Goal: Transaction & Acquisition: Download file/media

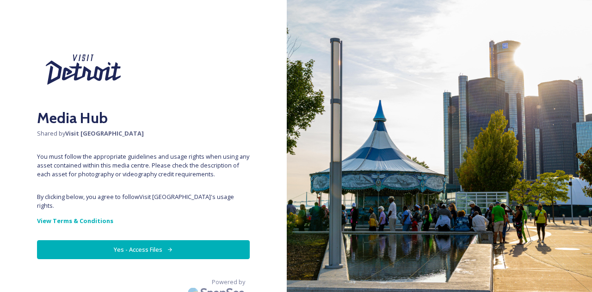
click at [140, 245] on button "Yes - Access Files" at bounding box center [143, 249] width 213 height 19
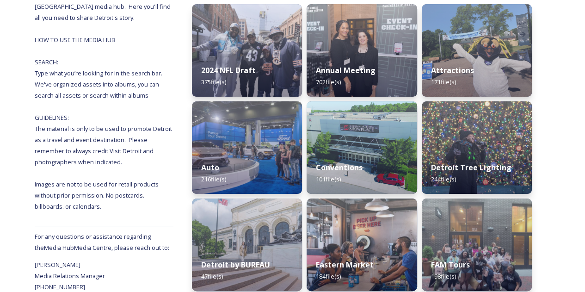
scroll to position [144, 0]
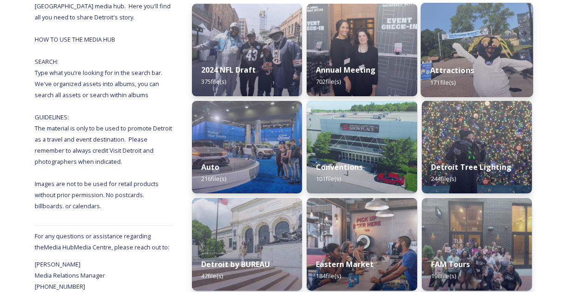
click at [483, 37] on img at bounding box center [476, 50] width 112 height 94
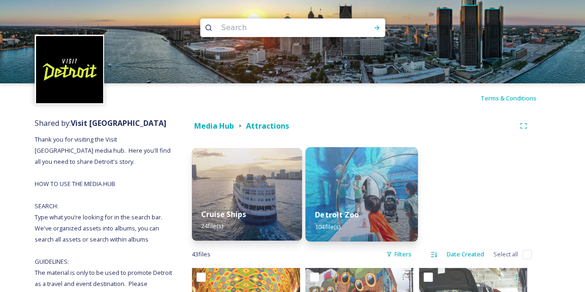
click at [384, 179] on img at bounding box center [362, 194] width 112 height 94
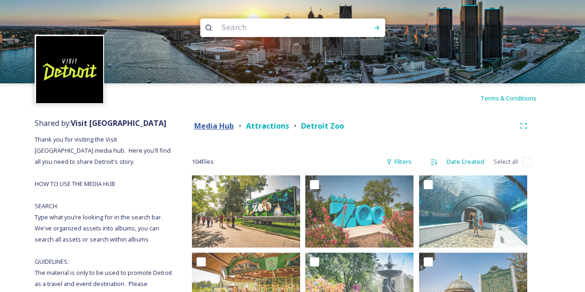
click at [205, 127] on strong "Media Hub" at bounding box center [214, 126] width 40 height 10
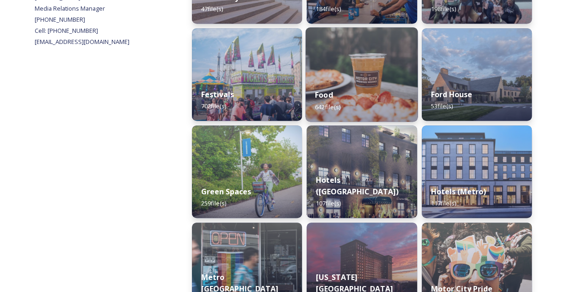
scroll to position [423, 0]
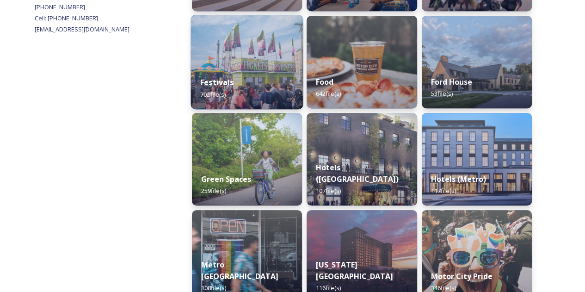
click at [273, 69] on div "Festivals 702 file(s)" at bounding box center [247, 88] width 112 height 42
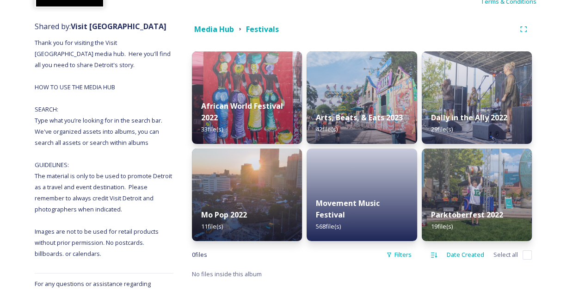
scroll to position [97, 0]
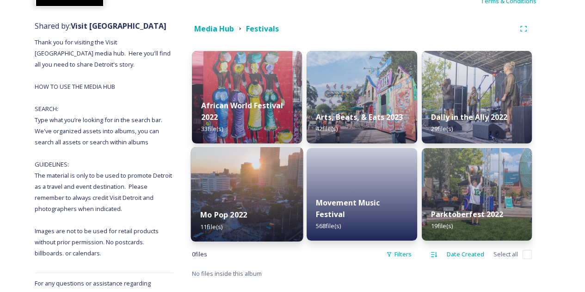
click at [274, 194] on img at bounding box center [247, 194] width 112 height 94
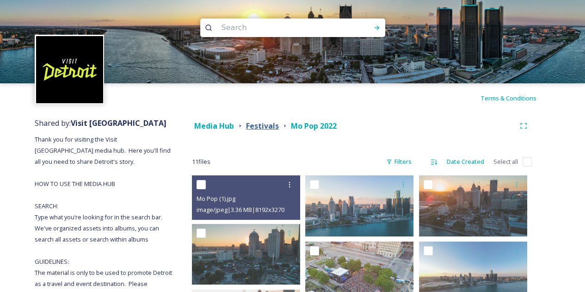
click at [259, 123] on strong "Festivals" at bounding box center [262, 126] width 33 height 10
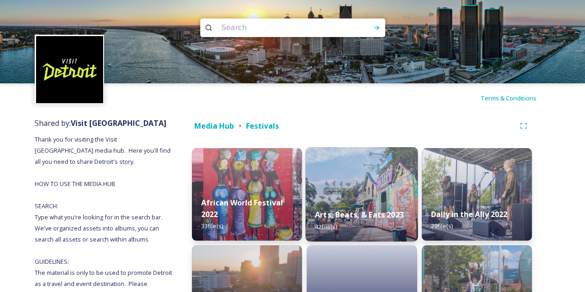
click at [360, 180] on img at bounding box center [362, 194] width 112 height 94
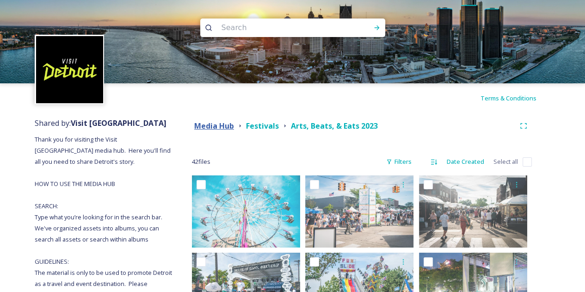
click at [213, 128] on strong "Media Hub" at bounding box center [214, 126] width 40 height 10
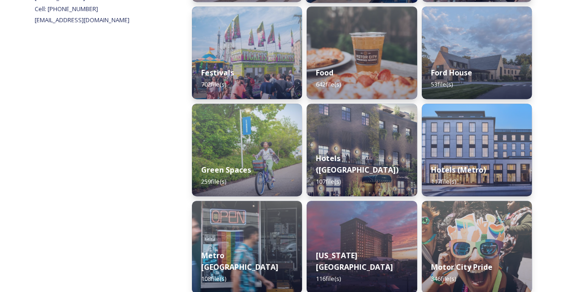
scroll to position [447, 0]
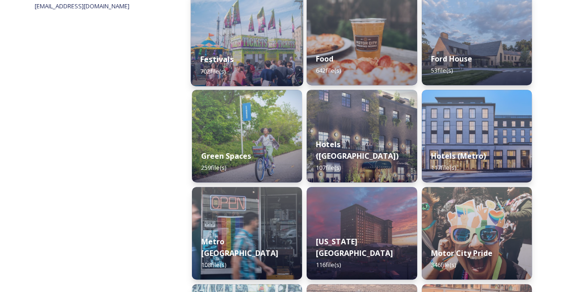
click at [263, 44] on div "Festivals 702 file(s)" at bounding box center [247, 65] width 112 height 42
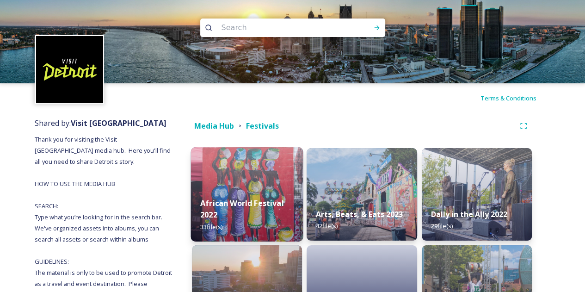
click at [246, 180] on img at bounding box center [247, 194] width 112 height 94
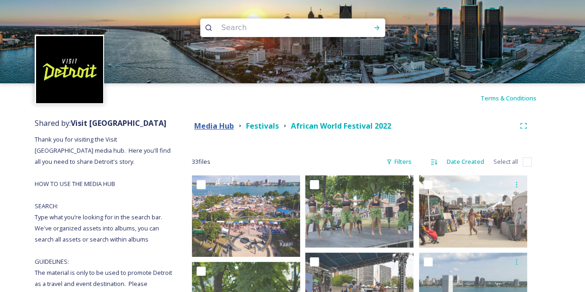
click at [206, 128] on strong "Media Hub" at bounding box center [214, 126] width 40 height 10
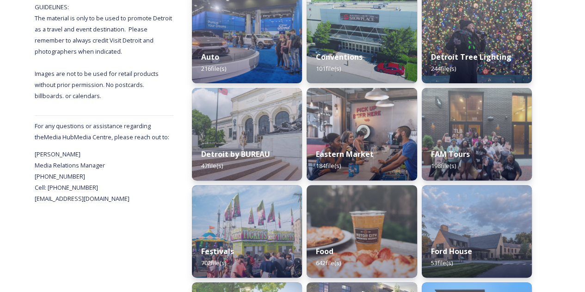
scroll to position [252, 0]
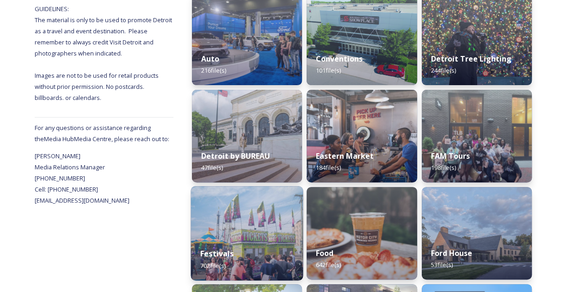
click at [281, 240] on div "Festivals 702 file(s)" at bounding box center [247, 259] width 112 height 42
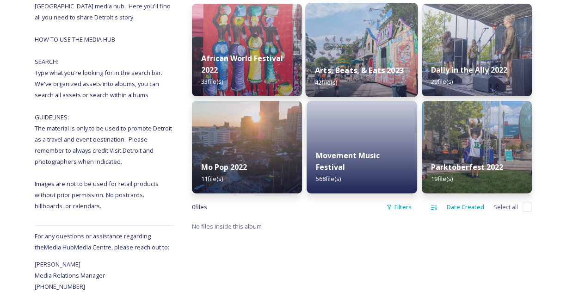
scroll to position [145, 0]
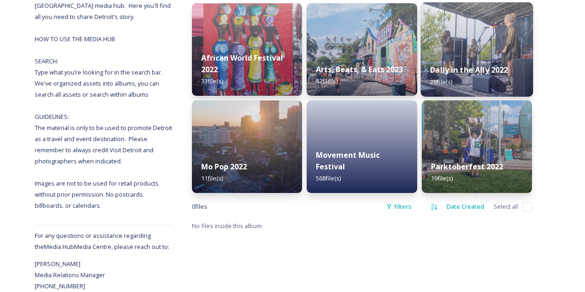
click at [478, 41] on img at bounding box center [476, 49] width 112 height 94
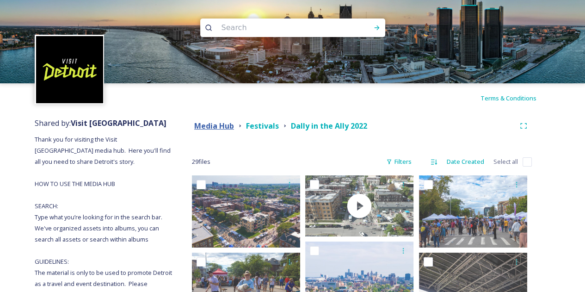
click at [232, 124] on strong "Media Hub" at bounding box center [214, 126] width 40 height 10
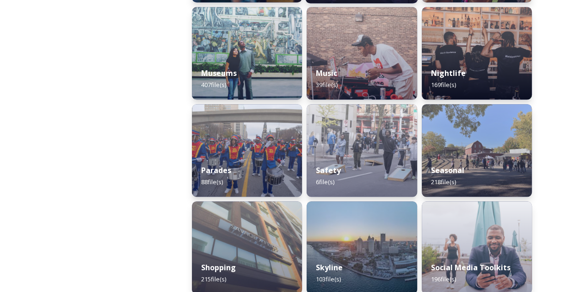
scroll to position [724, 0]
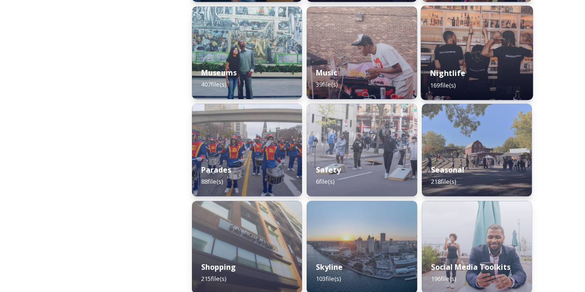
click at [462, 43] on img at bounding box center [476, 53] width 112 height 94
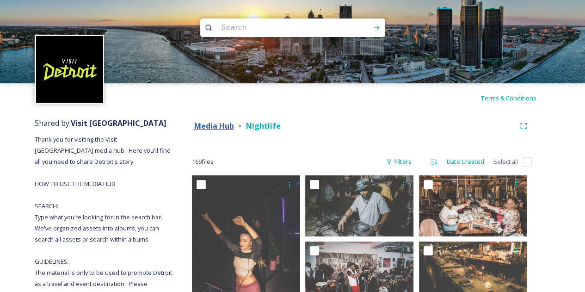
click at [211, 123] on strong "Media Hub" at bounding box center [214, 126] width 40 height 10
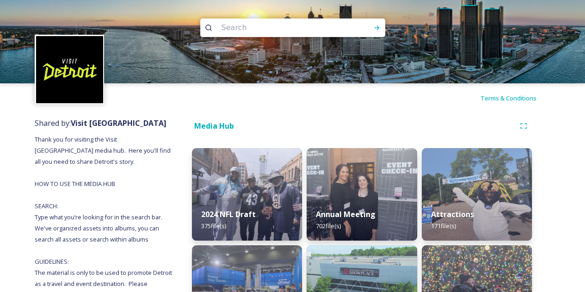
click at [256, 29] on input at bounding box center [280, 28] width 127 height 20
type input "fireworks"
type input "\"
click at [374, 26] on icon at bounding box center [376, 27] width 7 height 7
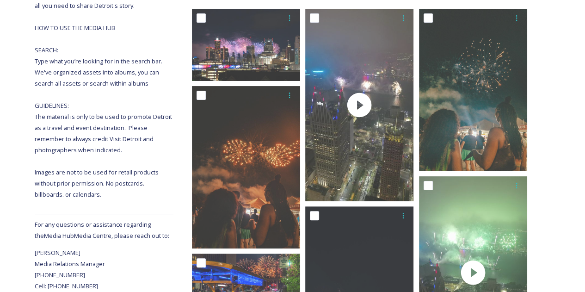
scroll to position [161, 0]
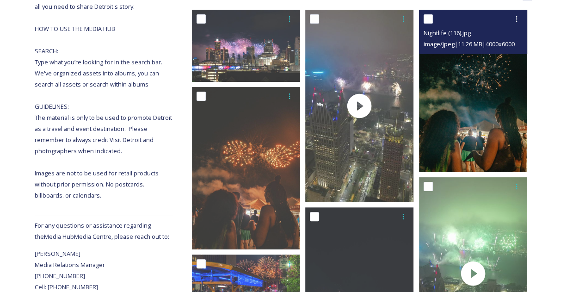
click at [495, 93] on img at bounding box center [473, 91] width 108 height 162
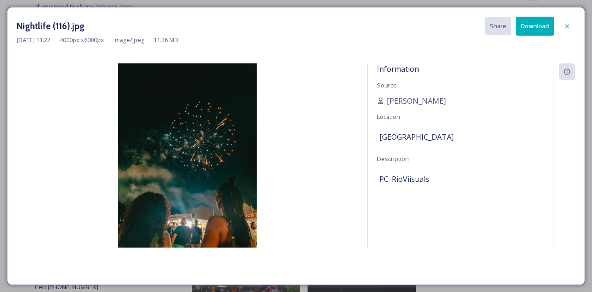
click at [536, 29] on button "Download" at bounding box center [534, 26] width 38 height 19
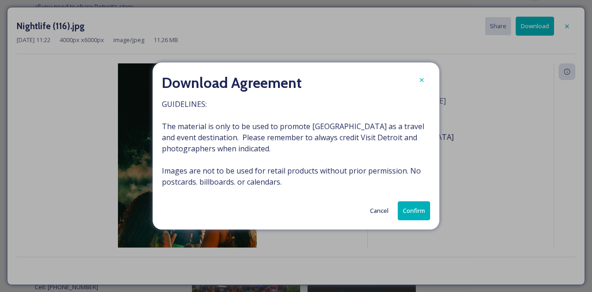
click at [419, 210] on button "Confirm" at bounding box center [414, 210] width 32 height 19
